Goal: Transaction & Acquisition: Purchase product/service

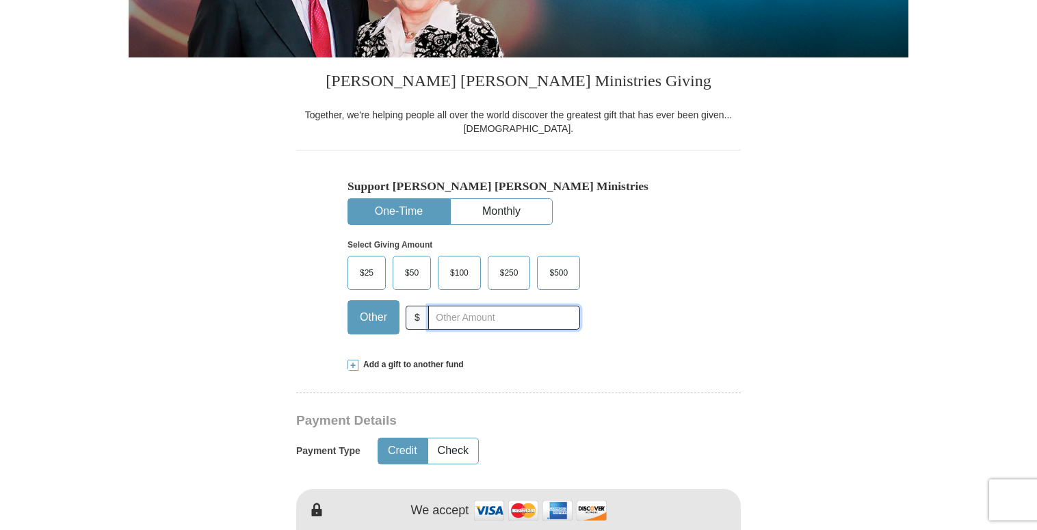
click at [456, 318] on input "text" at bounding box center [504, 318] width 152 height 24
type input "60"
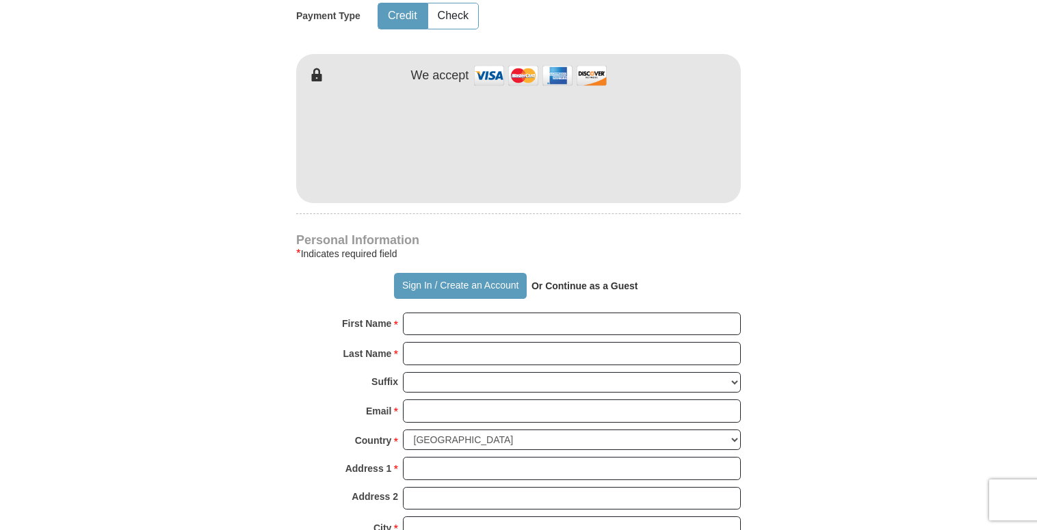
scroll to position [913, 0]
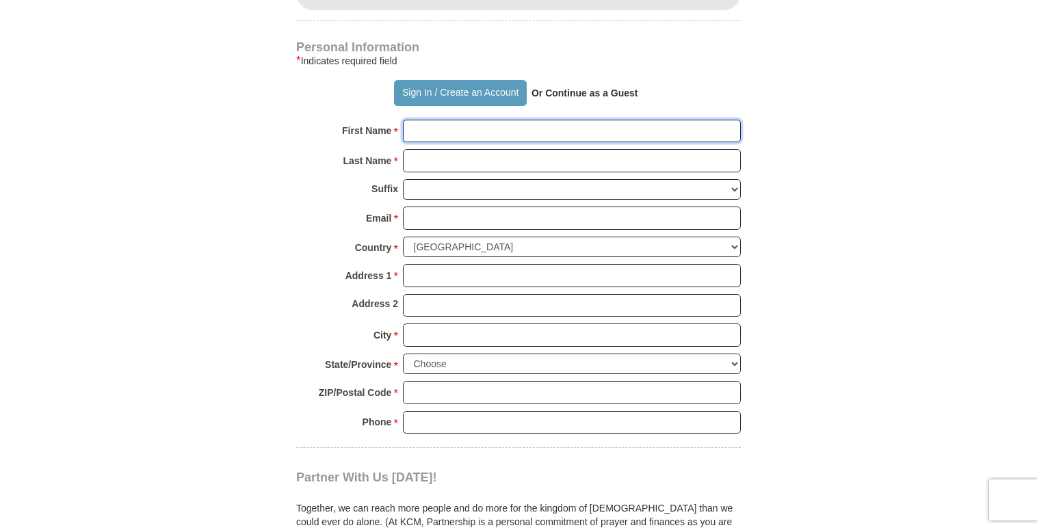
click at [426, 135] on input "First Name *" at bounding box center [572, 131] width 338 height 23
paste input "[PERSON_NAME]"
type input "[PERSON_NAME]"
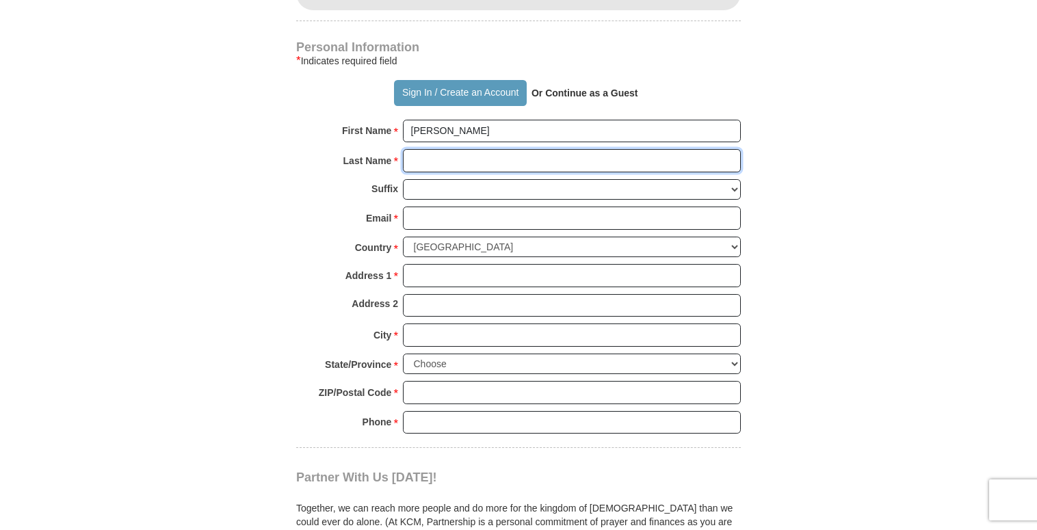
click at [439, 162] on input "Last Name *" at bounding box center [572, 160] width 338 height 23
paste input "Partner # 2015897"
type input "Partner # 2015897"
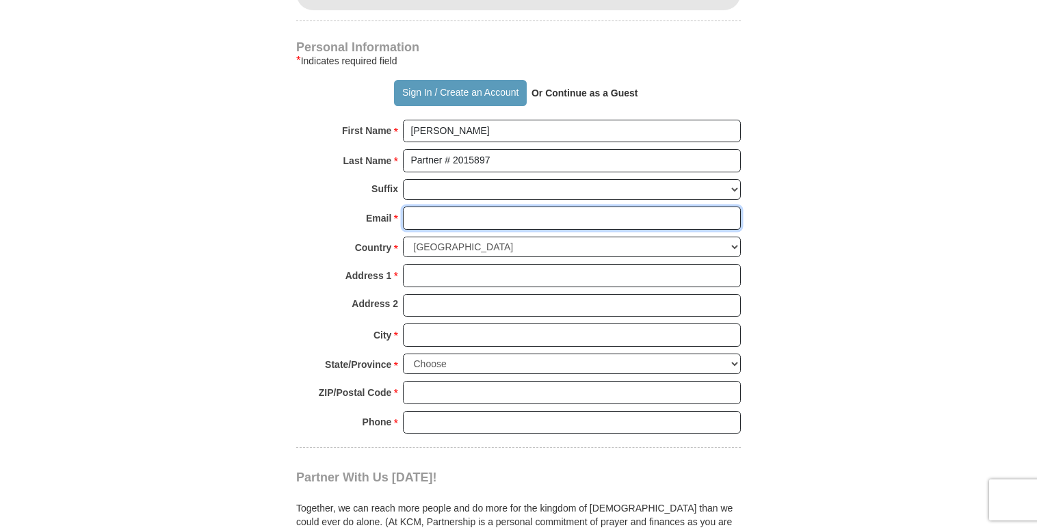
click at [427, 219] on input "Email *" at bounding box center [572, 218] width 338 height 23
type input "[EMAIL_ADDRESS][DOMAIN_NAME]"
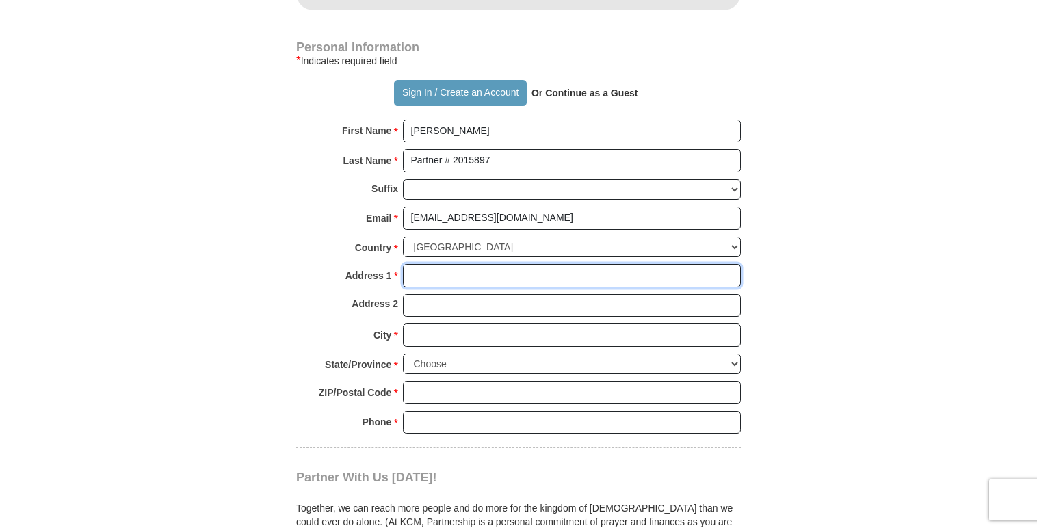
click at [432, 272] on input "Address 1 *" at bounding box center [572, 275] width 338 height 23
type input "[STREET_ADDRESS]"
click at [450, 335] on input "City *" at bounding box center [572, 335] width 338 height 23
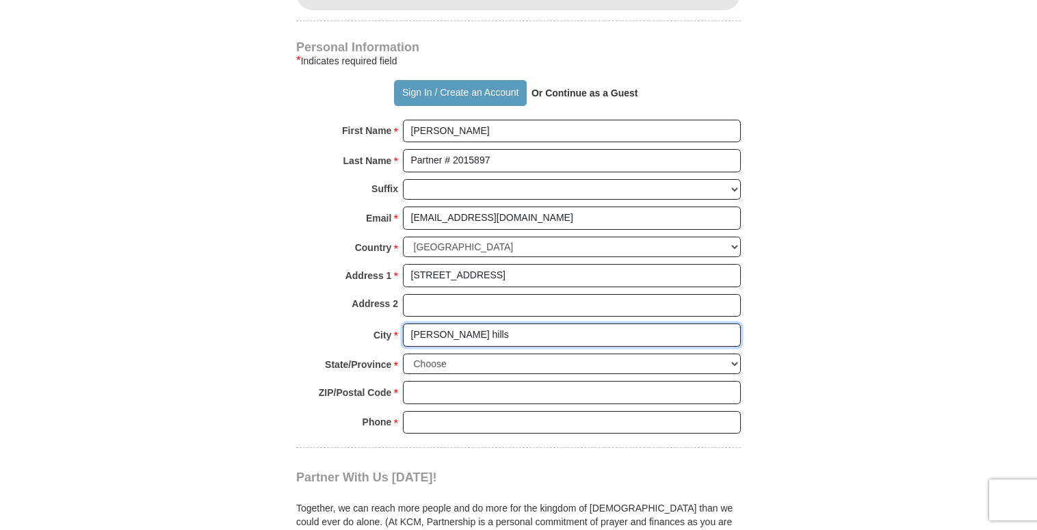
type input "[PERSON_NAME] hills"
click at [454, 359] on select "Choose [US_STATE] [US_STATE] [US_STATE] [US_STATE] [US_STATE] Armed Forces Amer…" at bounding box center [572, 364] width 338 height 21
select select "IL"
click at [403, 354] on select "Choose [US_STATE] [US_STATE] [US_STATE] [US_STATE] [US_STATE] Armed Forces Amer…" at bounding box center [572, 364] width 338 height 21
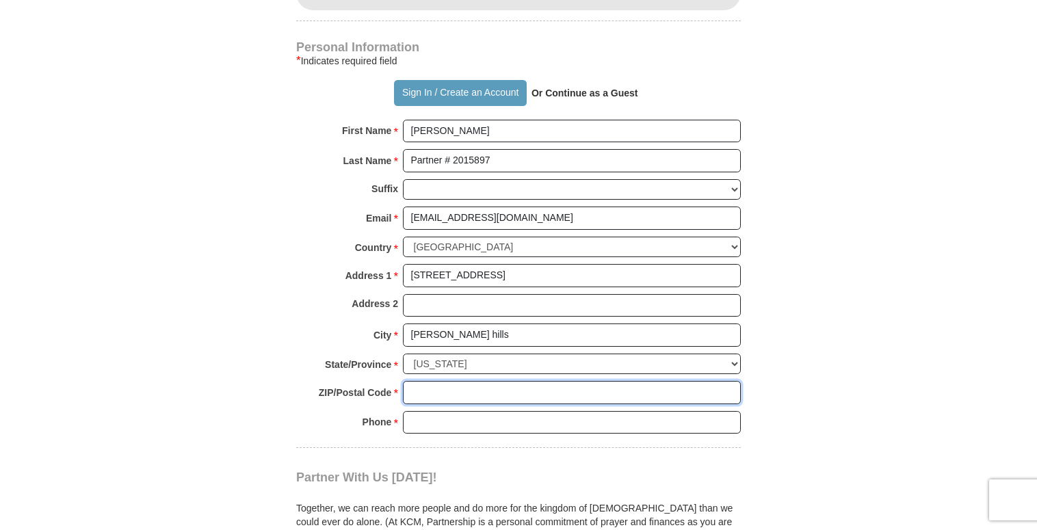
click at [441, 387] on input "ZIP/Postal Code *" at bounding box center [572, 392] width 338 height 23
type input "60061"
click at [482, 420] on input "Phone * *" at bounding box center [572, 422] width 338 height 23
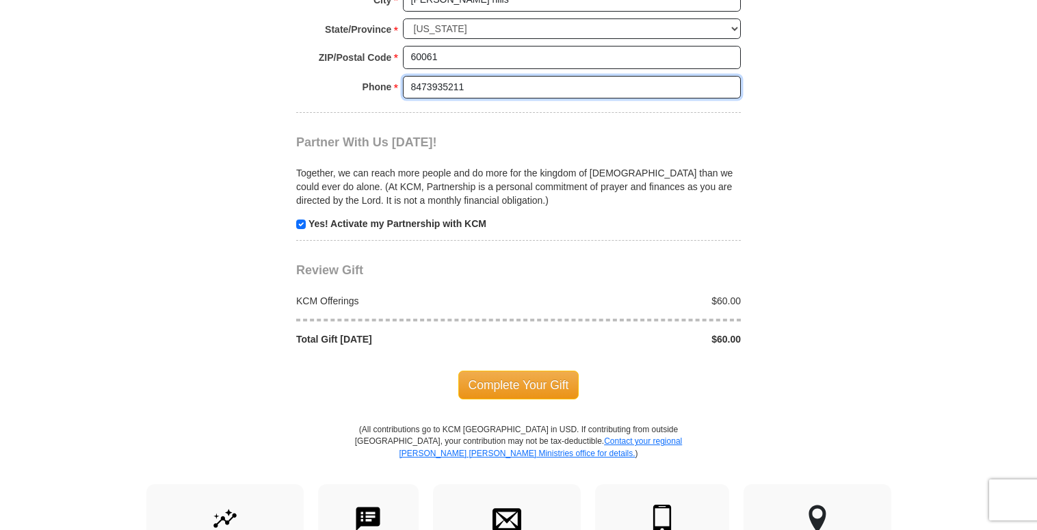
scroll to position [1321, 0]
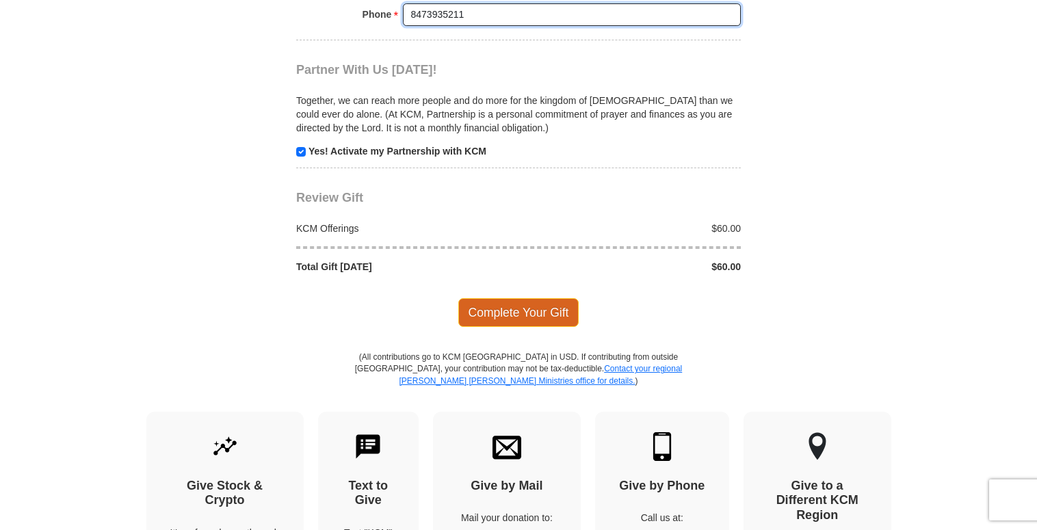
type input "8473935211"
click at [514, 311] on span "Complete Your Gift" at bounding box center [518, 312] width 121 height 29
